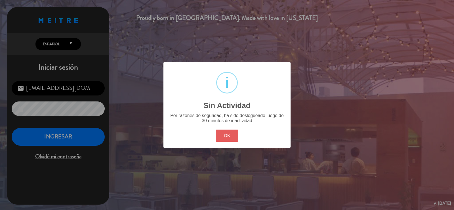
click at [231, 137] on button "OK" at bounding box center [226, 135] width 23 height 12
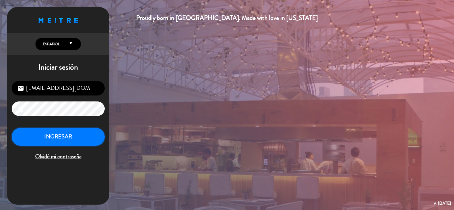
click at [63, 139] on button "INGRESAR" at bounding box center [58, 137] width 93 height 18
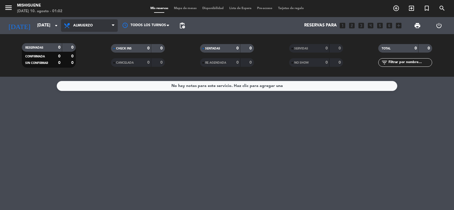
click at [70, 28] on icon at bounding box center [68, 25] width 8 height 7
click at [82, 61] on div "menu Mishiguene [DATE] 10. agosto - 01:02 Mis reservas Mapa de mesas Disponibil…" at bounding box center [227, 38] width 454 height 77
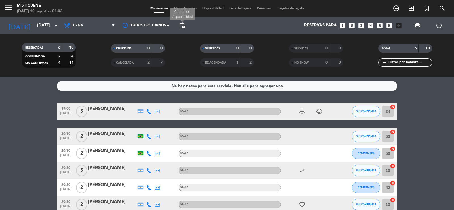
click at [179, 27] on span "pending_actions" at bounding box center [182, 25] width 7 height 7
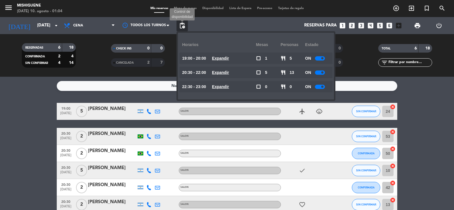
click at [183, 25] on span "pending_actions" at bounding box center [182, 25] width 7 height 7
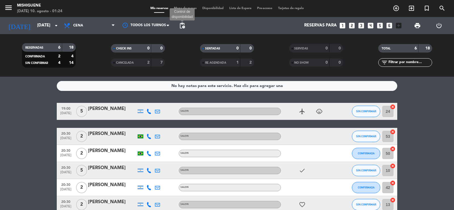
click at [181, 23] on span "pending_actions" at bounding box center [182, 25] width 7 height 7
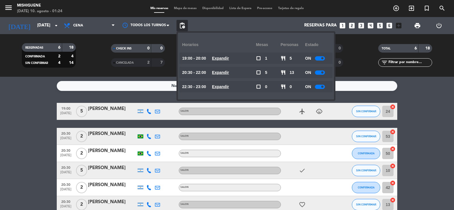
click at [15, 172] on bookings-row "19:00 [DATE] 5 [PERSON_NAME] SALON airplanemode_active child_care SIN CONFIRMAR…" at bounding box center [227, 158] width 454 height 110
